Goal: Task Accomplishment & Management: Manage account settings

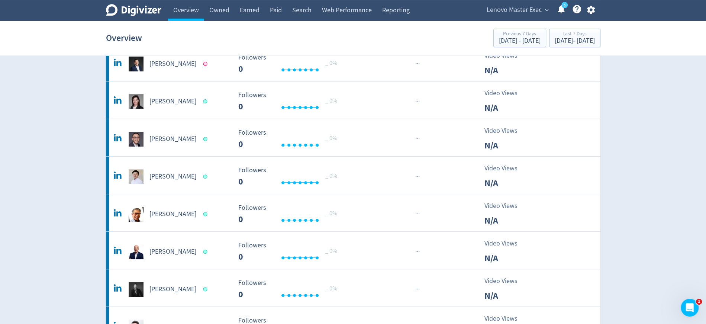
scroll to position [159, 0]
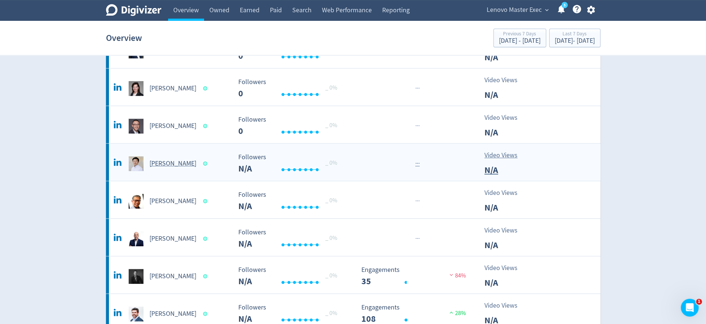
click at [161, 160] on h5 "[PERSON_NAME]" at bounding box center [172, 163] width 47 height 9
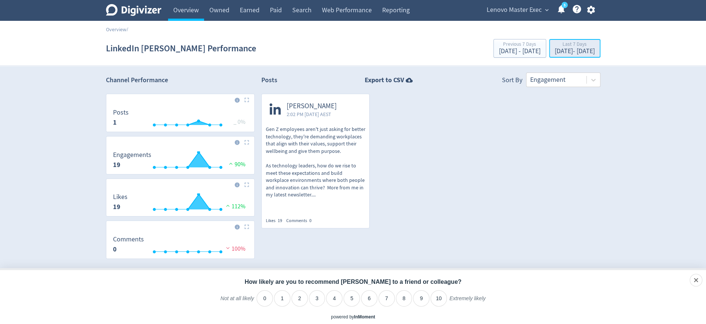
click at [555, 49] on div "Sep 12, 2025 - Sep 18, 2025" at bounding box center [575, 51] width 40 height 7
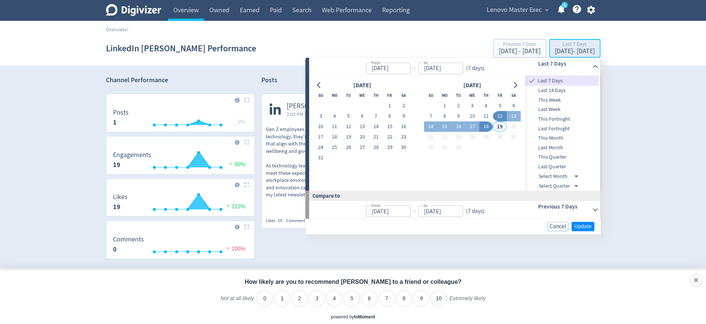
type input "[DATE]"
type input "Sep 05, 2025"
type input "[DATE]"
click at [562, 101] on span "This Week" at bounding box center [562, 100] width 74 height 8
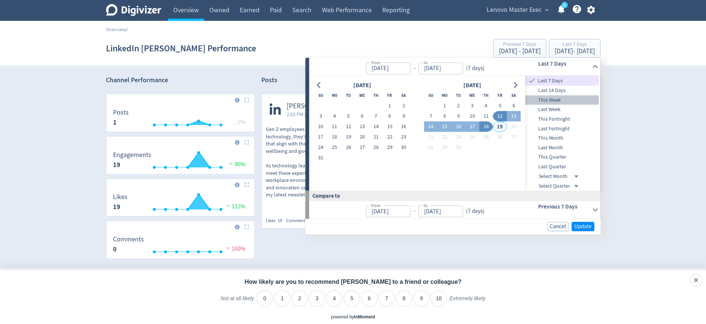
type input "Sep 14, 2025"
type input "Sep 08, 2025"
type input "Sep 13, 2025"
click at [580, 227] on span "Update" at bounding box center [582, 226] width 17 height 6
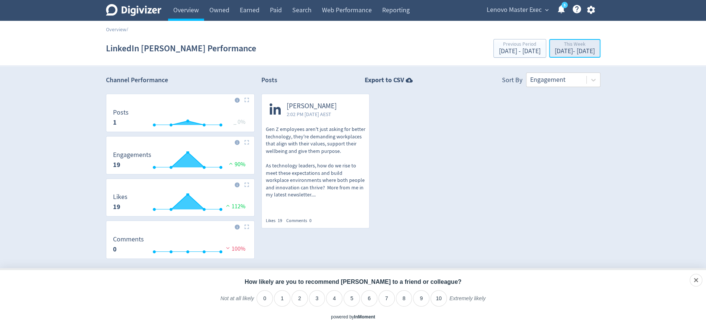
click at [557, 51] on div "Sep 14, 2025 - Sep 18, 2025" at bounding box center [575, 51] width 40 height 7
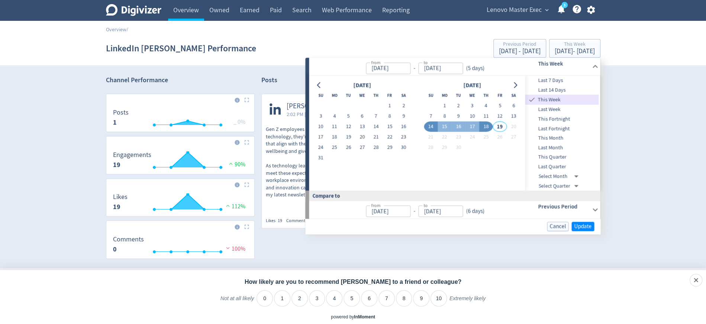
click at [556, 79] on span "Last 7 Days" at bounding box center [562, 81] width 74 height 8
type input "[DATE]"
type input "Sep 05, 2025"
type input "[DATE]"
click at [577, 223] on span "Update" at bounding box center [582, 226] width 17 height 6
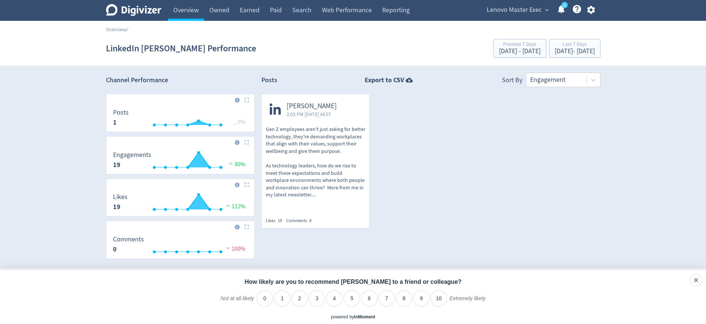
click at [531, 11] on span "Lenovo Master Exec" at bounding box center [514, 10] width 55 height 12
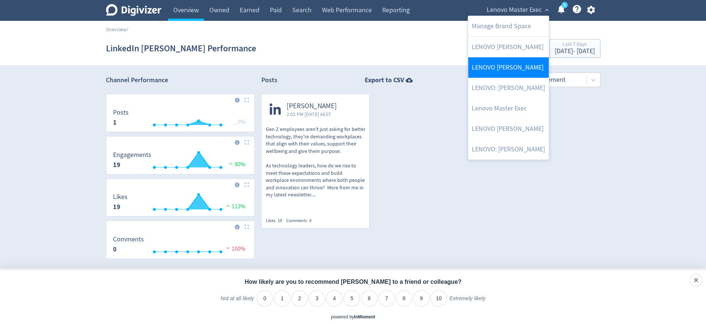
click at [517, 65] on link "LENOVO [PERSON_NAME]" at bounding box center [508, 67] width 81 height 20
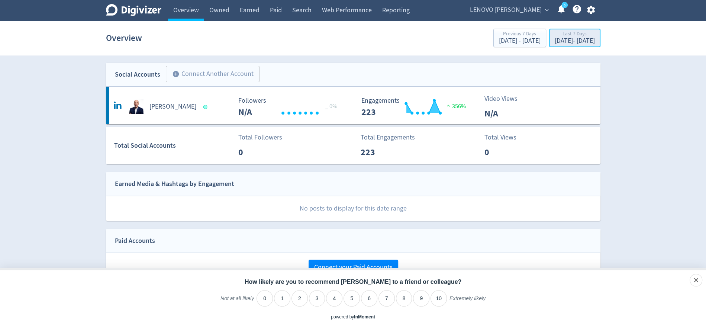
click at [555, 38] on div "[DATE] - [DATE]" at bounding box center [575, 41] width 40 height 7
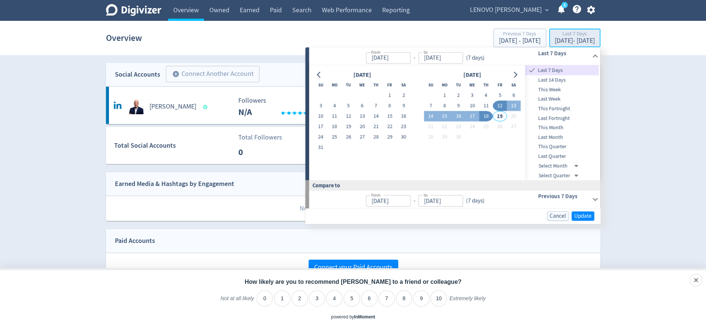
type input "[DATE]"
click at [159, 109] on h5 "[PERSON_NAME]" at bounding box center [172, 106] width 47 height 9
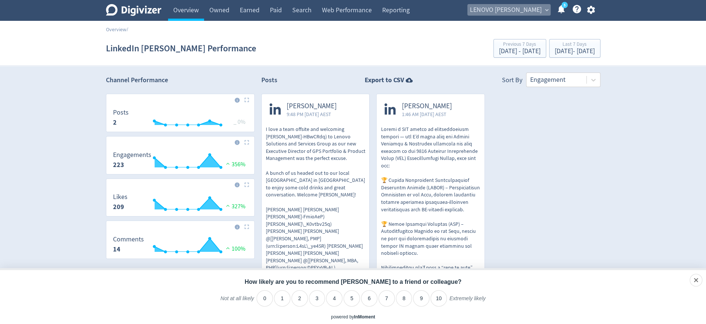
click at [544, 10] on span "expand_more" at bounding box center [547, 10] width 7 height 7
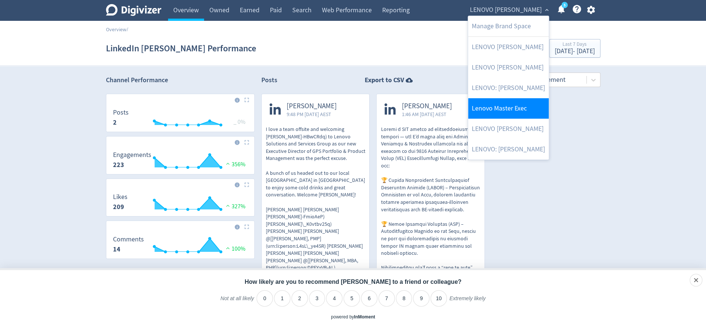
click at [527, 101] on link "Lenovo Master Exec" at bounding box center [508, 108] width 81 height 20
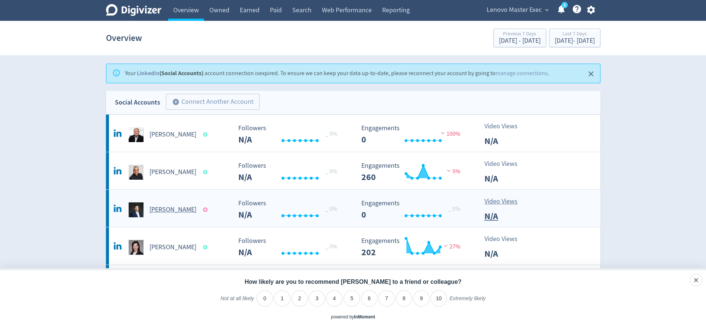
scroll to position [38, 0]
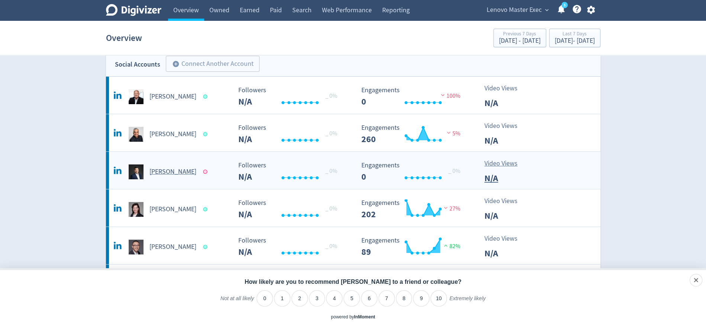
click at [170, 174] on h5 "[PERSON_NAME]" at bounding box center [172, 171] width 47 height 9
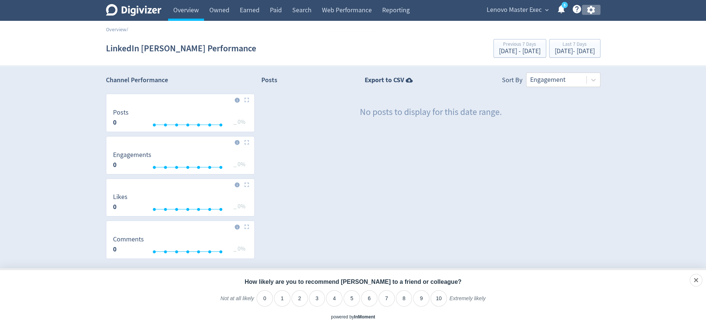
click at [590, 9] on icon "button" at bounding box center [591, 10] width 10 height 10
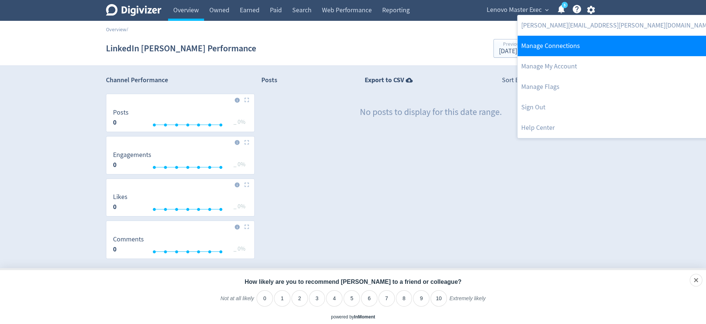
click at [574, 43] on link "Manage Connections" at bounding box center [617, 46] width 199 height 20
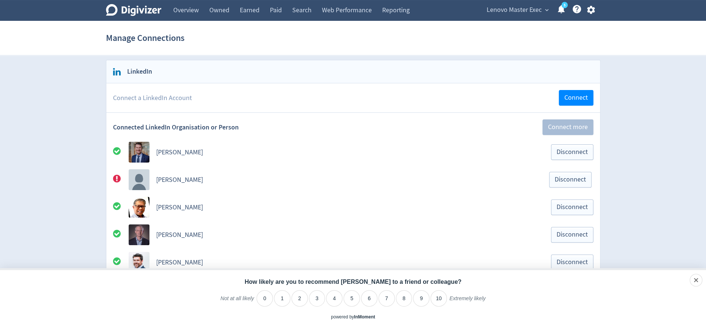
scroll to position [90, 0]
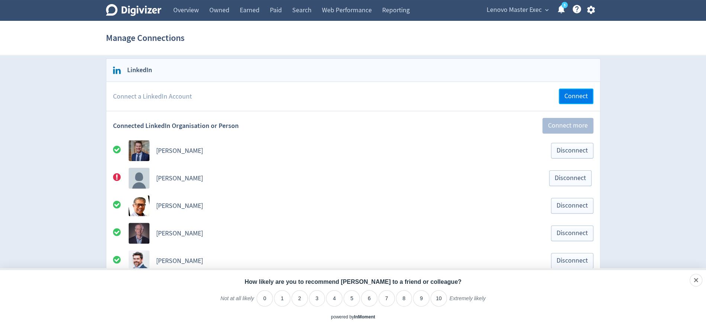
click at [574, 97] on span "Connect" at bounding box center [575, 96] width 23 height 7
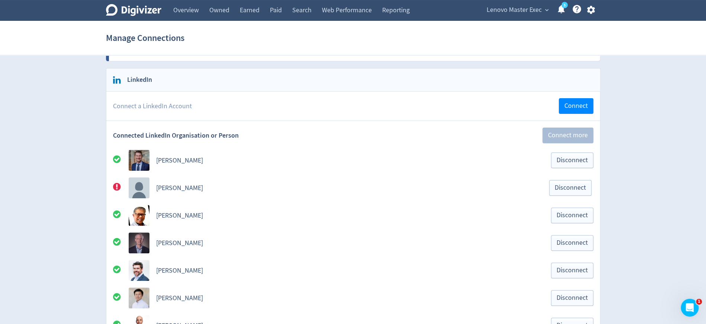
scroll to position [85, 0]
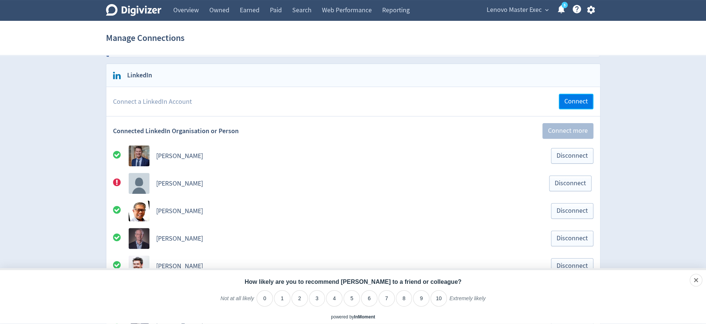
click at [574, 99] on span "Connect" at bounding box center [575, 101] width 23 height 7
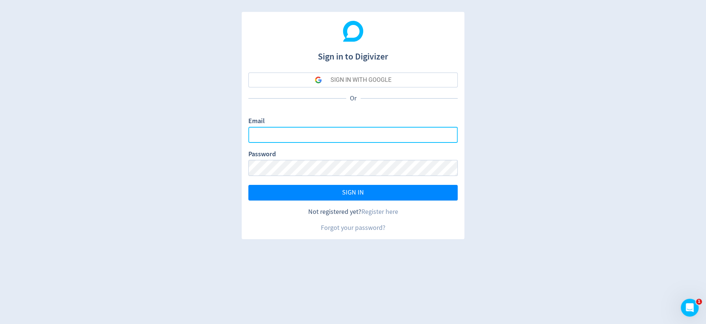
click at [316, 135] on input "Email" at bounding box center [352, 135] width 209 height 16
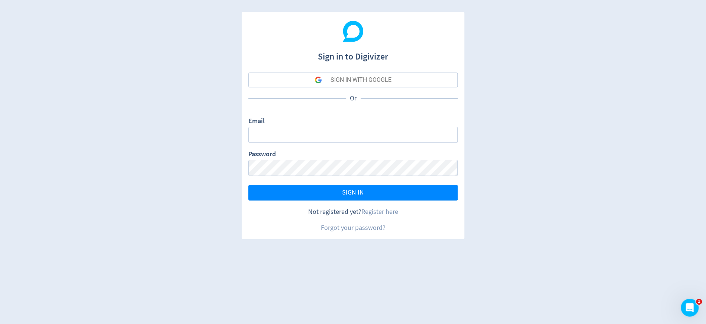
click at [354, 80] on div "SIGN IN WITH GOOGLE" at bounding box center [361, 79] width 61 height 15
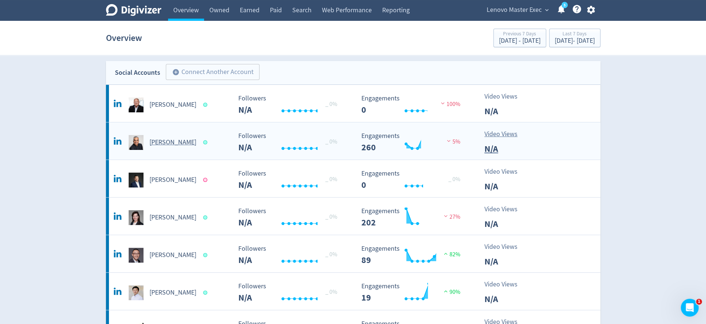
scroll to position [32, 0]
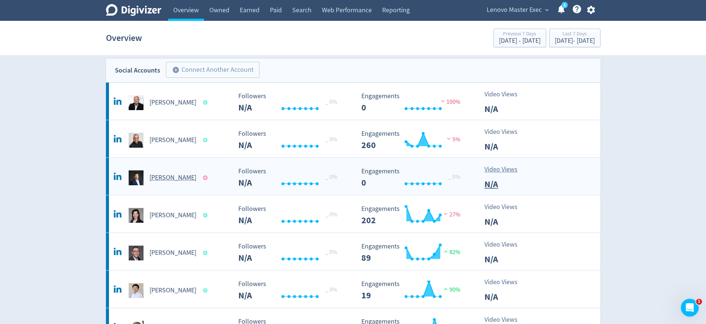
click at [180, 177] on h5 "[PERSON_NAME]" at bounding box center [172, 177] width 47 height 9
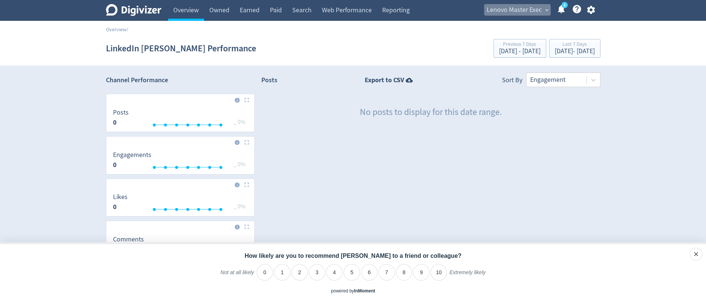
click at [516, 12] on span "Lenovo Master Exec" at bounding box center [514, 10] width 55 height 12
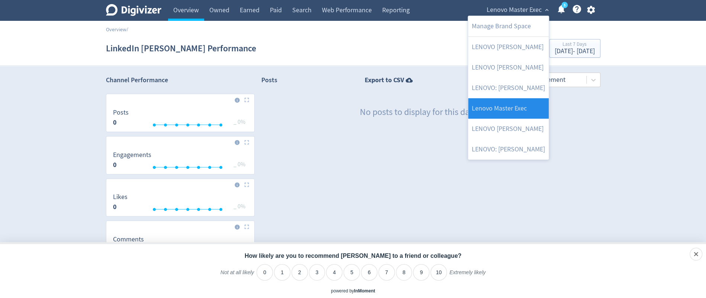
click at [522, 105] on link "Lenovo Master Exec" at bounding box center [508, 108] width 81 height 20
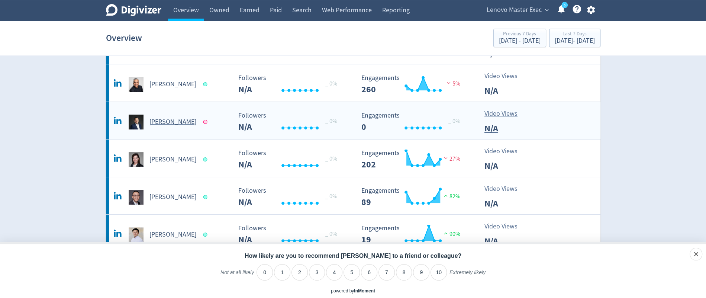
scroll to position [90, 0]
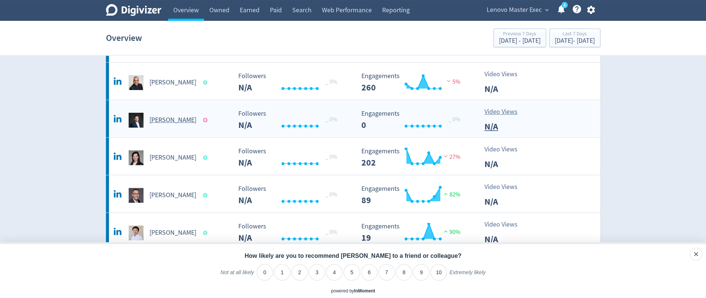
click at [178, 123] on h5 "[PERSON_NAME]" at bounding box center [172, 120] width 47 height 9
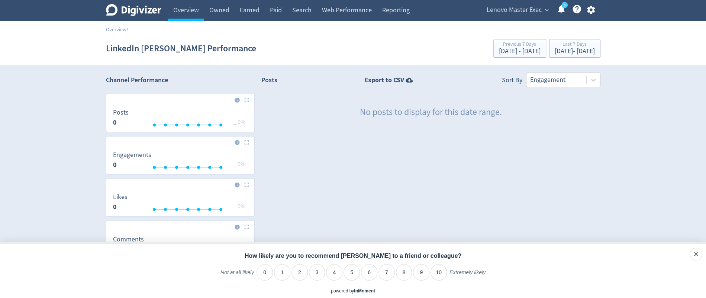
click at [589, 12] on icon "button" at bounding box center [591, 10] width 8 height 8
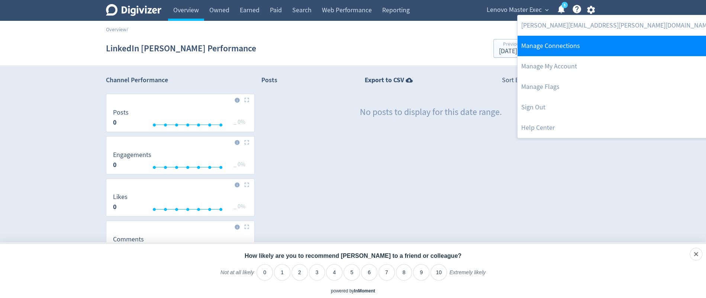
click at [566, 44] on link "Manage Connections" at bounding box center [617, 46] width 199 height 20
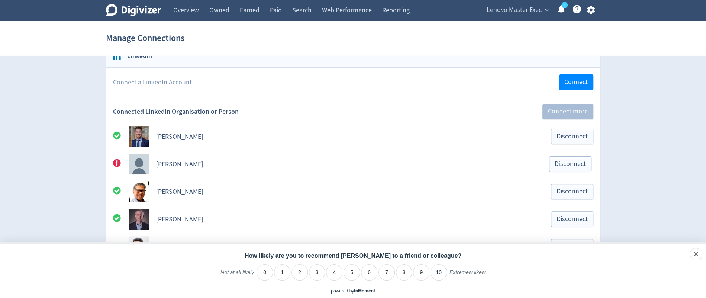
scroll to position [107, 0]
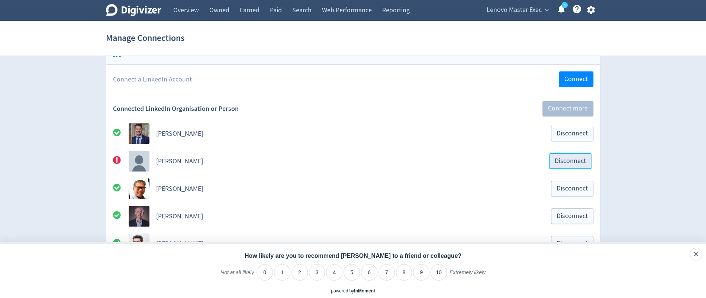
click at [575, 160] on span "Disconnect" at bounding box center [570, 161] width 31 height 7
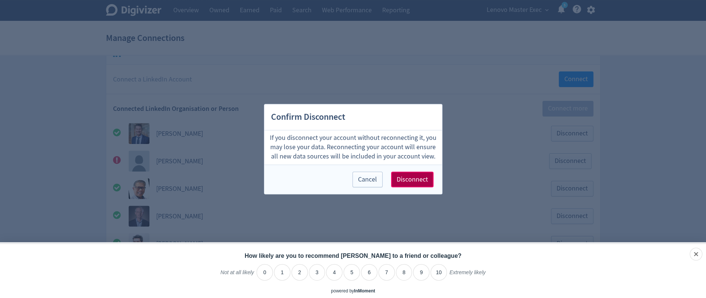
click at [410, 178] on span "Disconnect" at bounding box center [412, 179] width 31 height 7
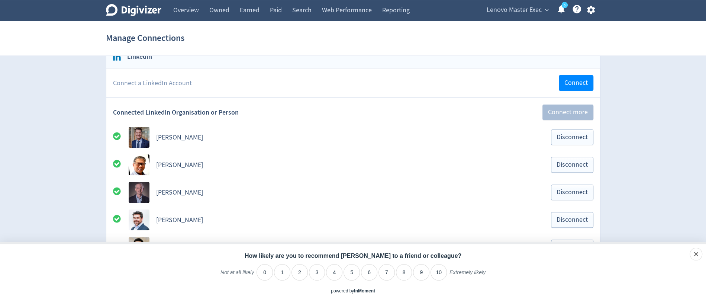
scroll to position [103, 0]
click at [578, 82] on span "Connect" at bounding box center [575, 83] width 23 height 7
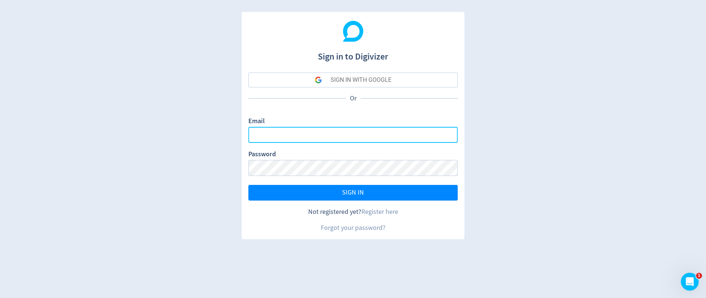
click at [370, 133] on input "Email" at bounding box center [352, 135] width 209 height 16
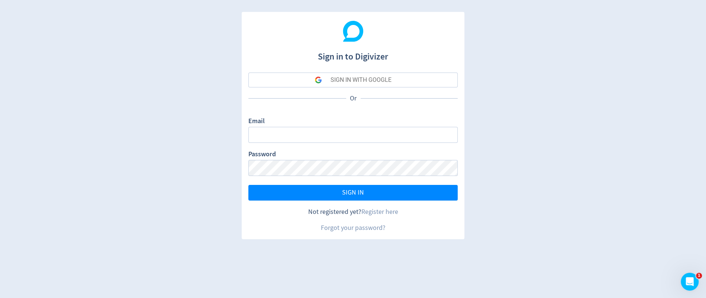
click at [368, 80] on div "SIGN IN WITH GOOGLE" at bounding box center [361, 79] width 61 height 15
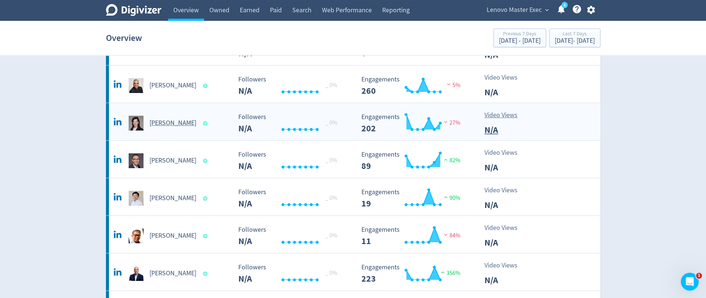
scroll to position [34, 0]
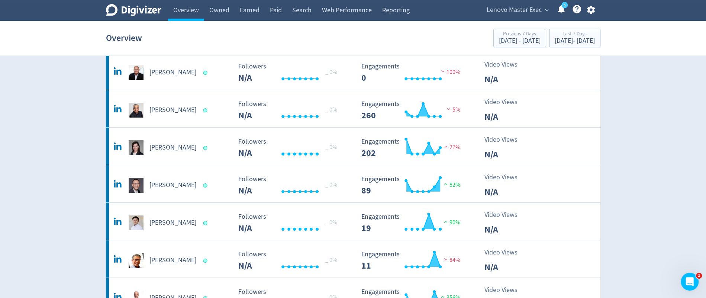
click at [539, 9] on span "Lenovo Master Exec" at bounding box center [514, 10] width 55 height 12
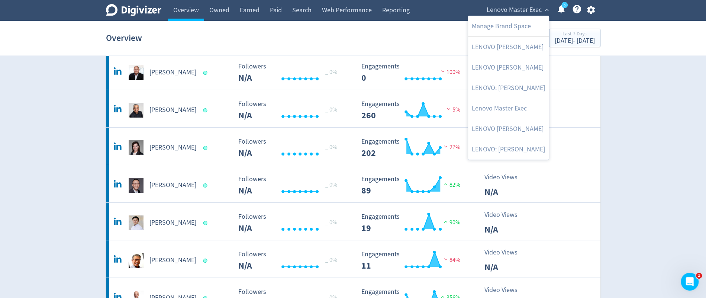
click at [590, 9] on div at bounding box center [353, 149] width 706 height 298
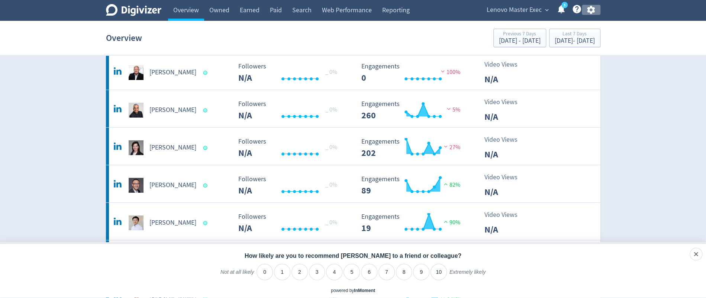
click at [590, 10] on icon "button" at bounding box center [591, 10] width 10 height 10
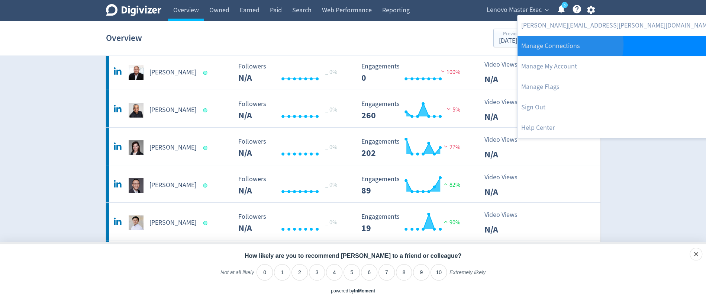
click at [570, 45] on link "Manage Connections" at bounding box center [617, 46] width 199 height 20
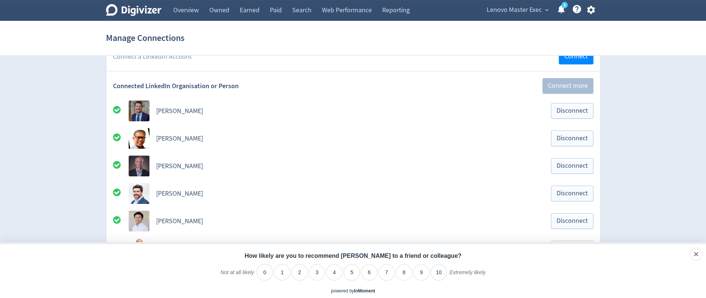
scroll to position [86, 0]
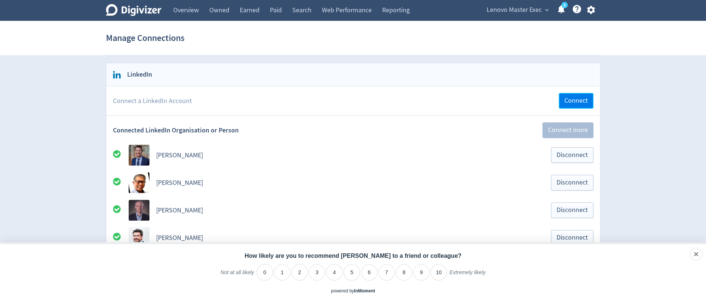
click at [584, 99] on span "Connect" at bounding box center [575, 100] width 23 height 7
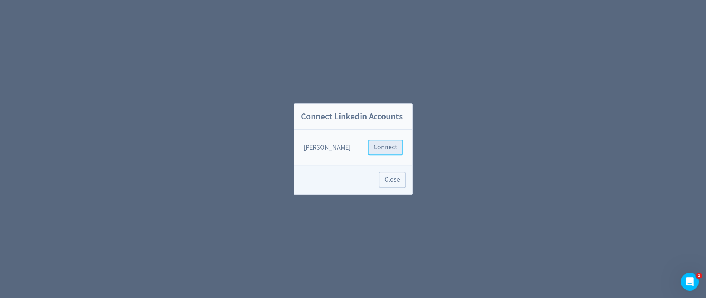
click at [390, 144] on span "Connect" at bounding box center [385, 147] width 23 height 7
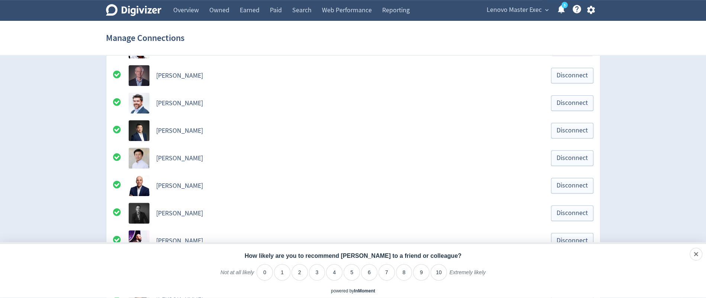
scroll to position [247, 0]
click at [515, 10] on span "Lenovo Master Exec" at bounding box center [514, 10] width 55 height 12
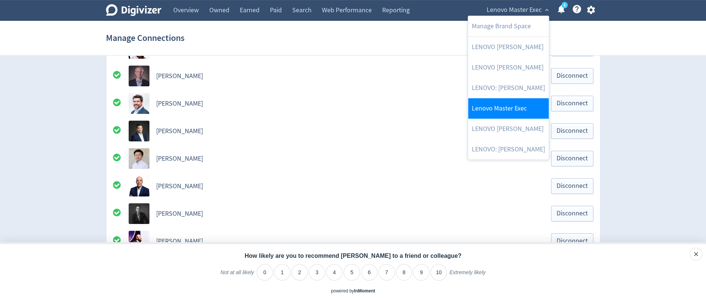
click at [505, 103] on link "Lenovo Master Exec" at bounding box center [508, 108] width 81 height 20
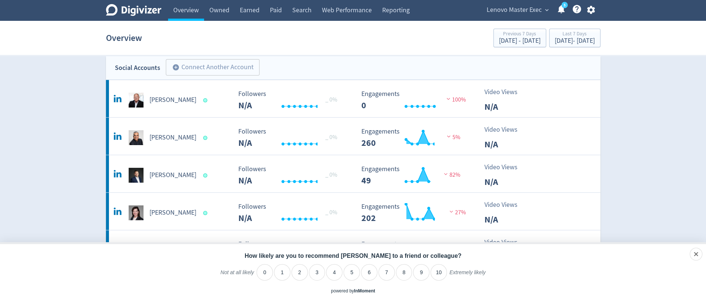
scroll to position [8, 0]
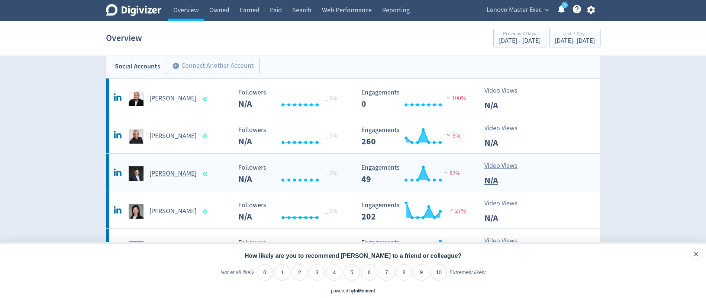
click at [177, 174] on h5 "[PERSON_NAME]" at bounding box center [172, 173] width 47 height 9
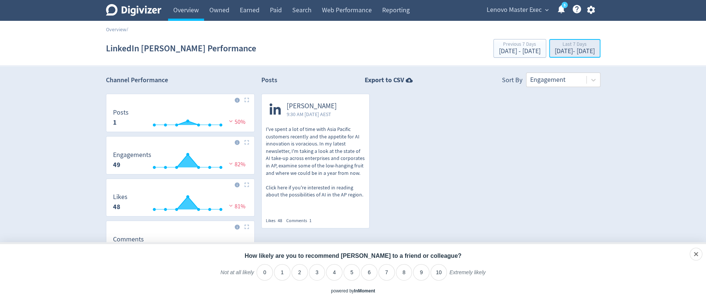
click at [570, 51] on div "[DATE] - [DATE]" at bounding box center [575, 51] width 40 height 7
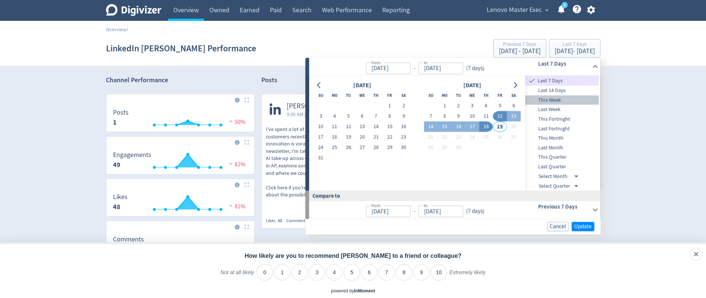
click at [567, 99] on span "This Week" at bounding box center [562, 100] width 74 height 8
type input "[DATE]"
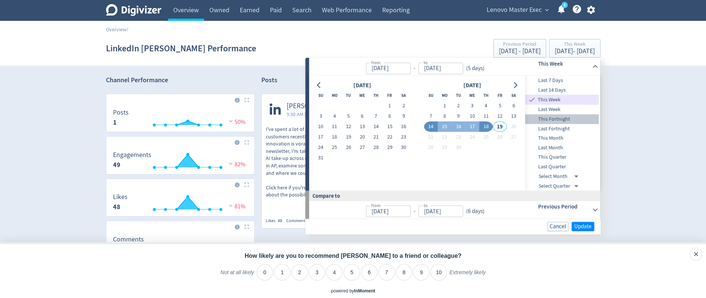
click at [562, 120] on span "This Fortnight" at bounding box center [562, 119] width 74 height 8
type input "[DATE]"
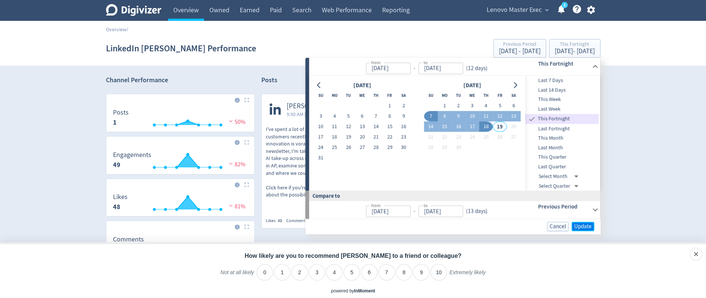
click at [585, 223] on span "Update" at bounding box center [582, 226] width 17 height 6
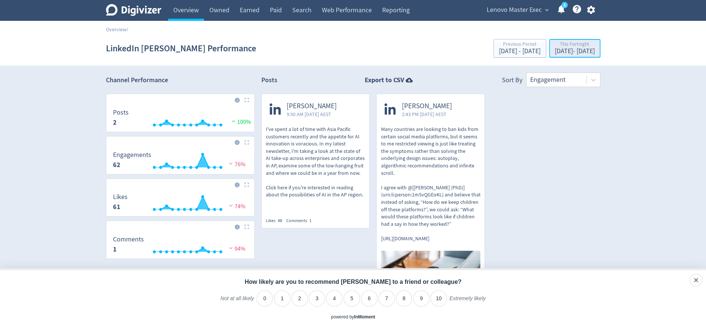
click at [559, 51] on div "[DATE] - [DATE]" at bounding box center [575, 51] width 40 height 7
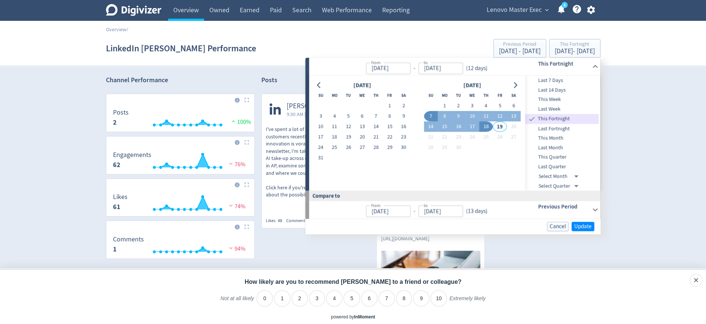
click at [633, 186] on div "Digivizer Logo [PERSON_NAME] Logo Overview Owned Earned Paid Search Web Perform…" at bounding box center [353, 196] width 706 height 393
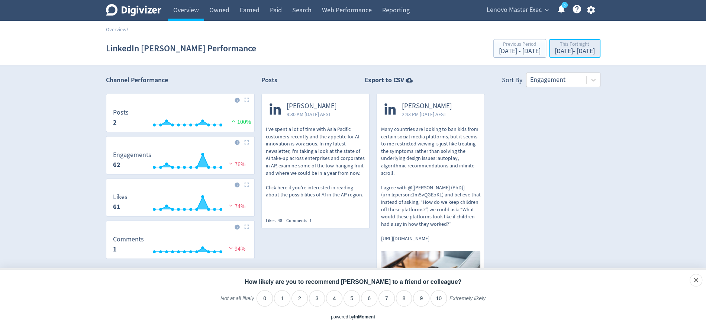
click at [574, 48] on div "[DATE] - [DATE]" at bounding box center [575, 51] width 40 height 7
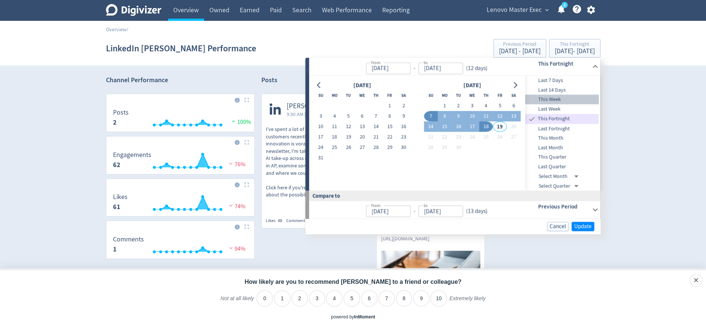
click at [559, 99] on span "This Week" at bounding box center [562, 100] width 74 height 8
type input "[DATE]"
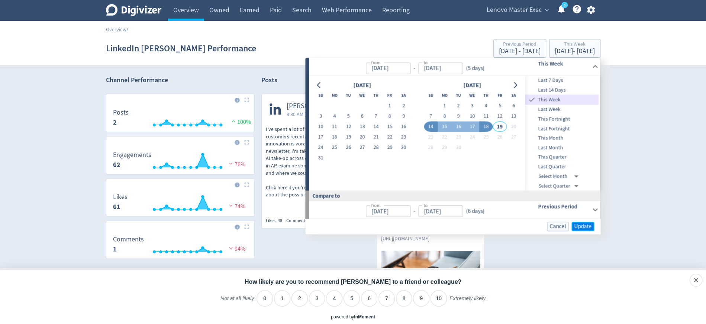
click at [582, 225] on span "Update" at bounding box center [582, 226] width 17 height 6
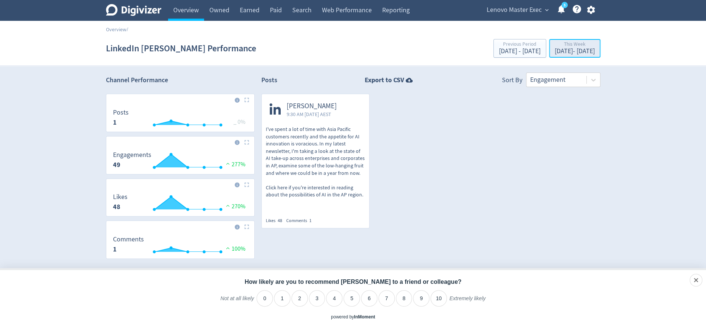
click at [555, 50] on div "[DATE] - [DATE]" at bounding box center [575, 51] width 40 height 7
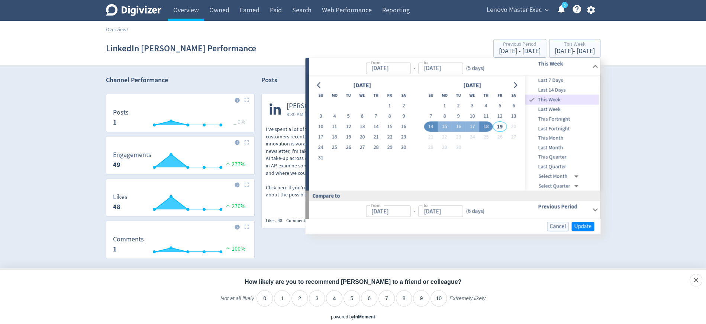
click at [612, 106] on div "Digivizer Logo [PERSON_NAME] Logo Overview Owned Earned Paid Search Web Perform…" at bounding box center [353, 148] width 706 height 296
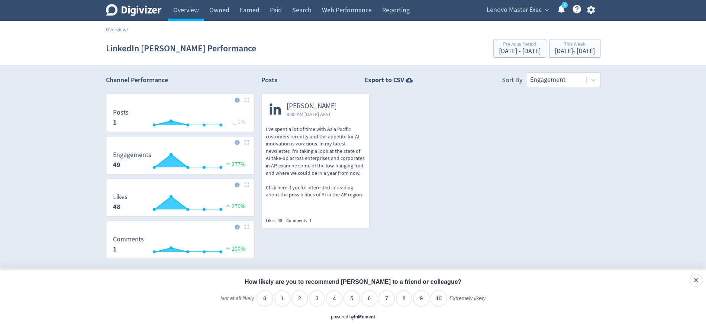
click at [324, 128] on p "I've spent a lot of time with Asia Pacific customers recently and the appetite …" at bounding box center [316, 162] width 100 height 73
click at [531, 8] on span "Lenovo Master Exec" at bounding box center [514, 10] width 55 height 12
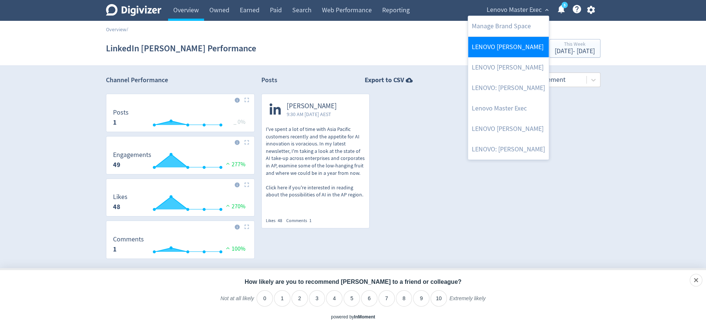
click at [515, 48] on link "LENOVO [PERSON_NAME]" at bounding box center [508, 47] width 81 height 20
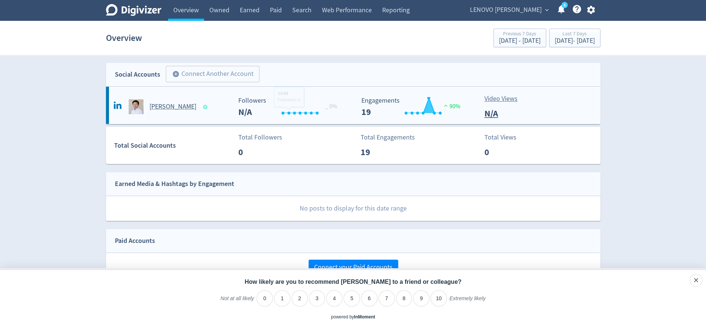
click at [174, 107] on h5 "[PERSON_NAME]" at bounding box center [172, 106] width 47 height 9
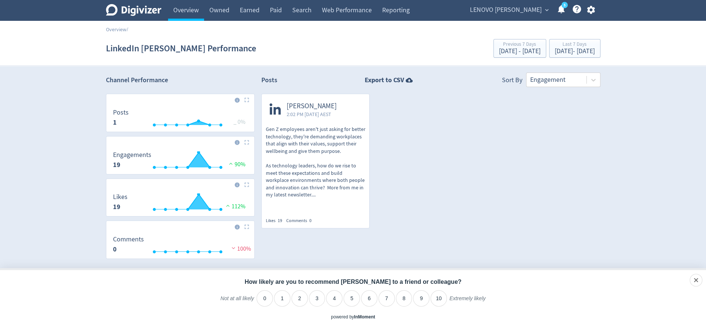
click at [329, 144] on p "Gen Z employees aren't just asking for better technology, they're demanding wor…" at bounding box center [316, 162] width 100 height 73
click at [524, 7] on span "LENOVO [PERSON_NAME]" at bounding box center [506, 10] width 72 height 12
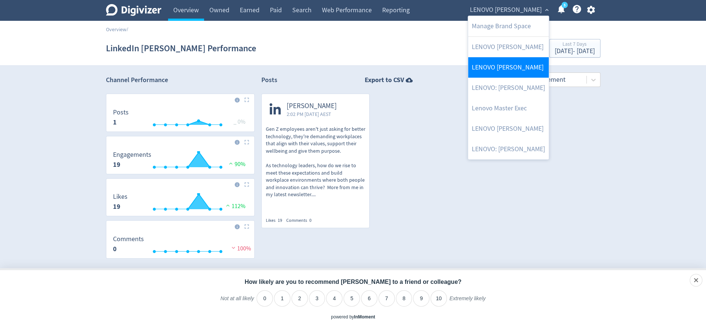
click at [515, 75] on link "LENOVO [PERSON_NAME]" at bounding box center [508, 67] width 81 height 20
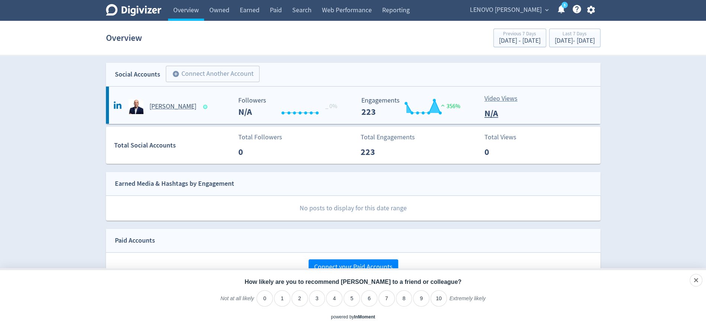
click at [176, 109] on h5 "[PERSON_NAME]" at bounding box center [172, 106] width 47 height 9
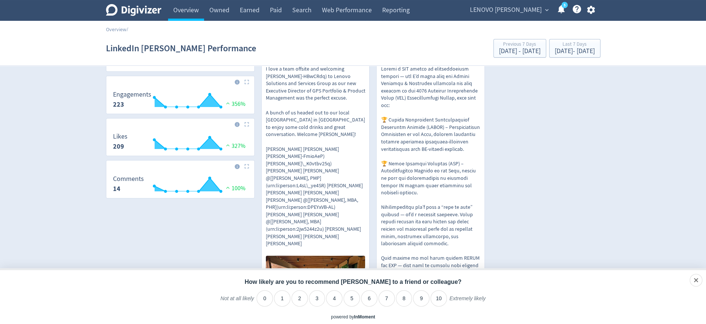
scroll to position [57, 0]
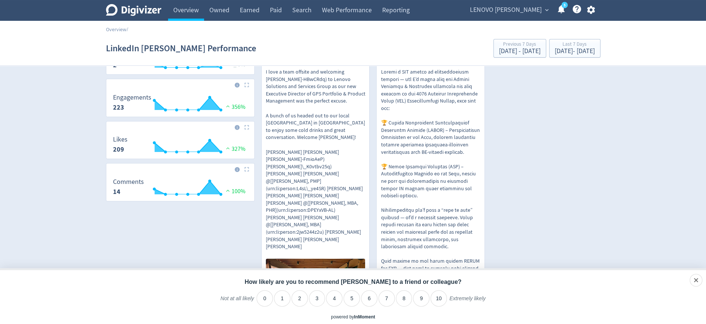
click at [323, 186] on p "I love a team offsite and welcoming [PERSON_NAME]-HBwCRdq) to Lenovo Solutions …" at bounding box center [316, 159] width 100 height 182
